Goal: Entertainment & Leisure: Consume media (video, audio)

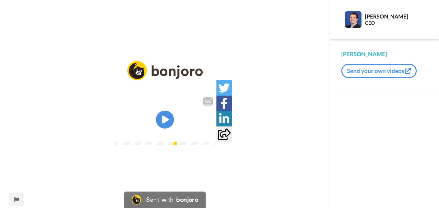
click at [162, 118] on icon at bounding box center [165, 120] width 18 height 18
click at [172, 114] on icon "Play/Pause" at bounding box center [165, 120] width 18 height 33
click at [167, 119] on icon "Play/Pause" at bounding box center [165, 120] width 18 height 33
click at [151, 113] on video at bounding box center [165, 119] width 103 height 51
click at [156, 121] on video at bounding box center [165, 119] width 103 height 51
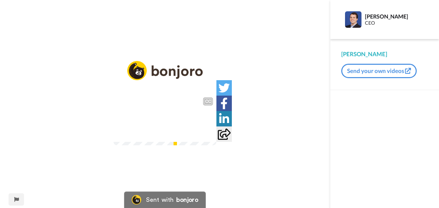
click at [118, 146] on video at bounding box center [165, 119] width 103 height 51
click at [161, 123] on icon at bounding box center [165, 120] width 18 height 18
click at [166, 120] on icon "Play/Pause" at bounding box center [165, 120] width 18 height 33
click at [162, 128] on icon at bounding box center [165, 120] width 18 height 18
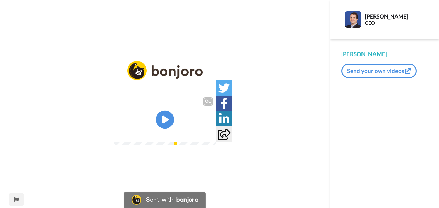
click at [161, 124] on icon at bounding box center [165, 120] width 18 height 18
click at [159, 124] on icon at bounding box center [165, 120] width 18 height 18
click at [160, 121] on icon at bounding box center [165, 120] width 18 height 18
click at [172, 112] on icon "Play/Pause" at bounding box center [165, 120] width 18 height 33
click at [175, 137] on video at bounding box center [165, 119] width 103 height 51
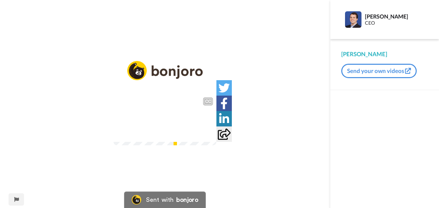
click at [148, 121] on video at bounding box center [165, 119] width 103 height 51
click at [161, 118] on icon at bounding box center [165, 120] width 18 height 18
drag, startPoint x: 178, startPoint y: 184, endPoint x: 186, endPoint y: 184, distance: 7.6
click at [186, 142] on div "1:51 / 3:18" at bounding box center [165, 135] width 103 height 14
click at [164, 124] on icon at bounding box center [165, 120] width 18 height 18
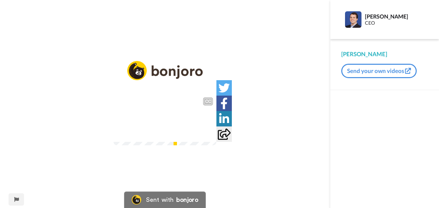
click at [171, 127] on icon "Play/Pause" at bounding box center [165, 120] width 18 height 33
click at [167, 121] on icon "Play/Pause" at bounding box center [165, 120] width 18 height 33
click at [164, 115] on icon at bounding box center [165, 120] width 18 height 18
click at [168, 116] on icon at bounding box center [165, 120] width 18 height 18
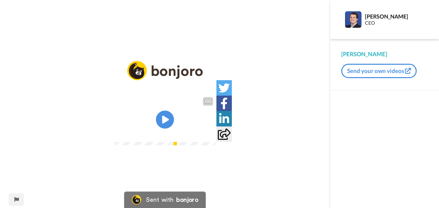
click at [162, 123] on icon at bounding box center [165, 120] width 18 height 18
click at [157, 112] on icon "Play/Pause" at bounding box center [165, 120] width 18 height 33
click at [170, 118] on icon at bounding box center [165, 120] width 18 height 18
click at [163, 119] on icon "Play/Pause" at bounding box center [165, 120] width 18 height 33
click at [165, 119] on icon "Play/Pause" at bounding box center [165, 120] width 18 height 33
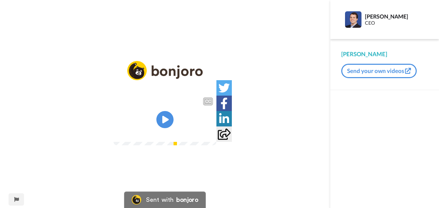
click at [174, 117] on video at bounding box center [165, 119] width 103 height 51
click at [163, 124] on icon at bounding box center [165, 120] width 18 height 18
